Goal: Transaction & Acquisition: Purchase product/service

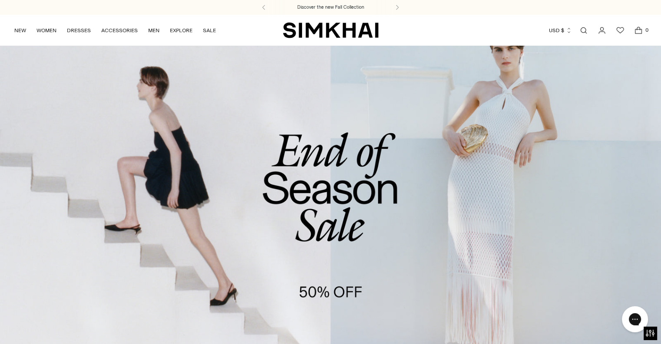
click at [605, 29] on icon "Go to the account page" at bounding box center [602, 30] width 12 height 9
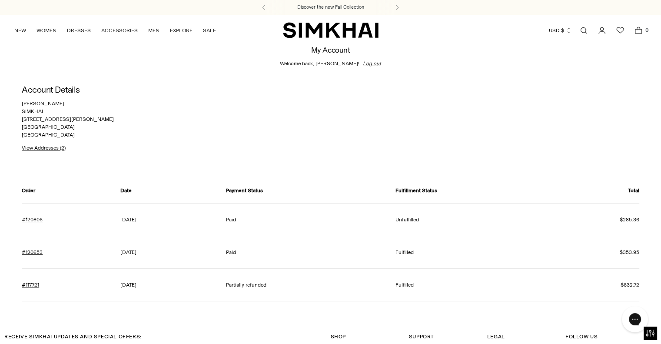
click at [38, 247] on td "#120653" at bounding box center [65, 251] width 86 height 33
click at [38, 251] on link "#120653" at bounding box center [32, 252] width 21 height 8
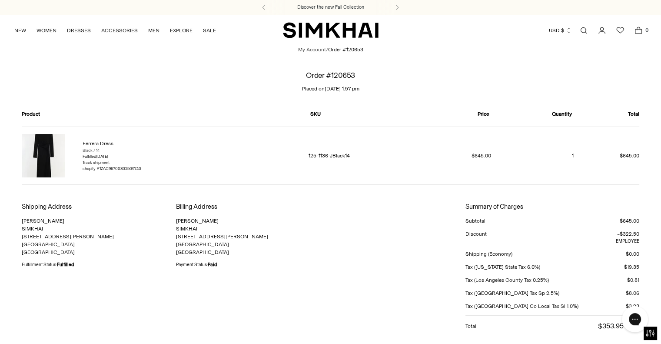
click at [96, 144] on link "Ferrera Dress" at bounding box center [98, 143] width 31 height 6
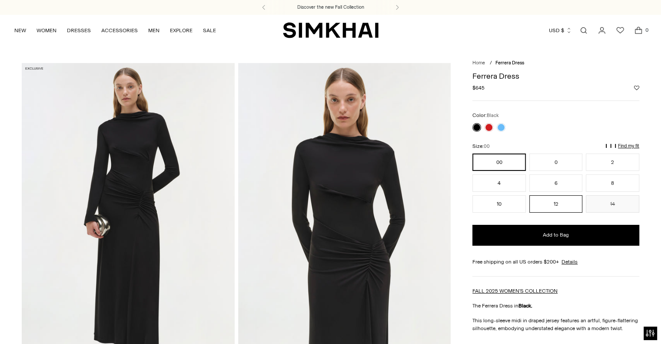
click at [556, 203] on button "12" at bounding box center [555, 203] width 53 height 17
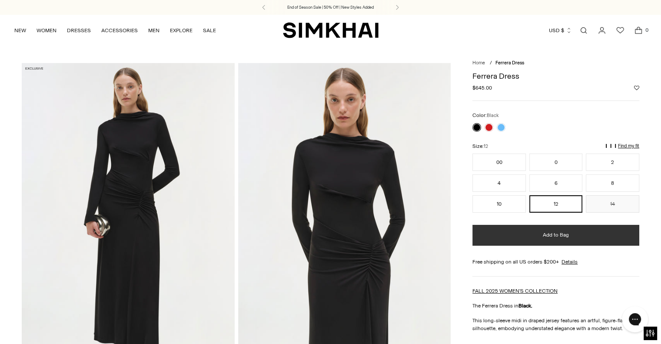
click at [614, 227] on button "Add to Bag" at bounding box center [555, 235] width 167 height 21
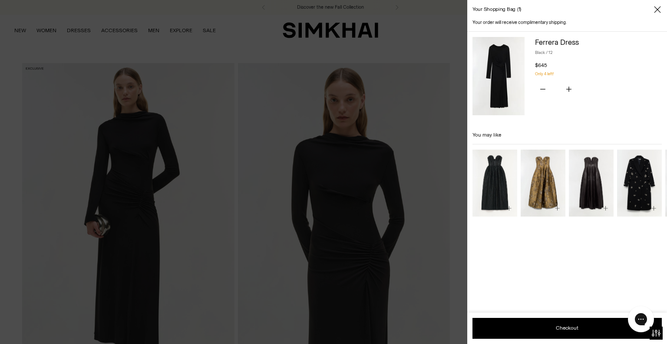
click at [660, 10] on div "Your shopping bag 1" at bounding box center [567, 9] width 200 height 19
click at [658, 9] on icon "Close" at bounding box center [657, 9] width 7 height 9
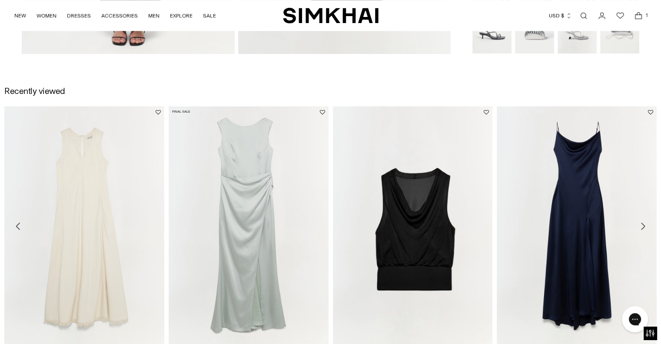
scroll to position [1030, 0]
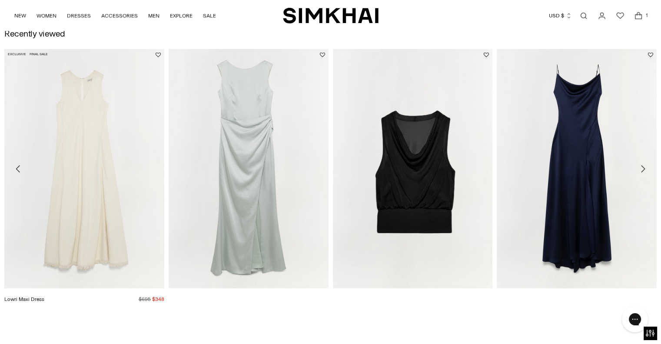
click at [0, 0] on img "Lowri Maxi Dress" at bounding box center [0, 0] width 0 height 0
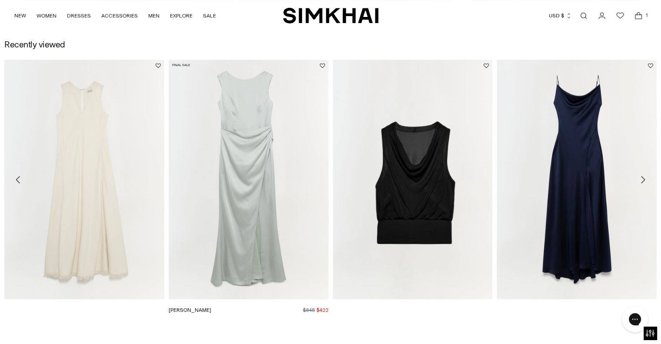
click at [0, 0] on img "Tommy Gown" at bounding box center [0, 0] width 0 height 0
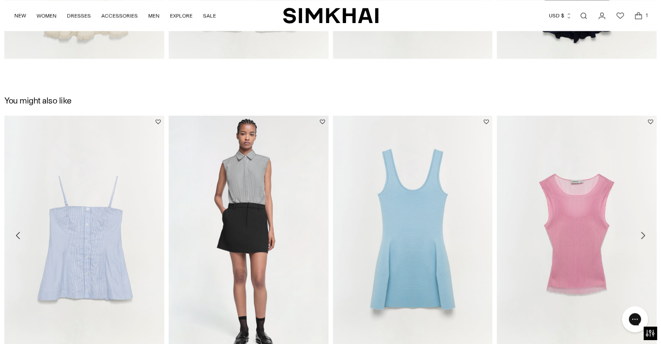
scroll to position [1583, 0]
